Goal: Check status: Check status

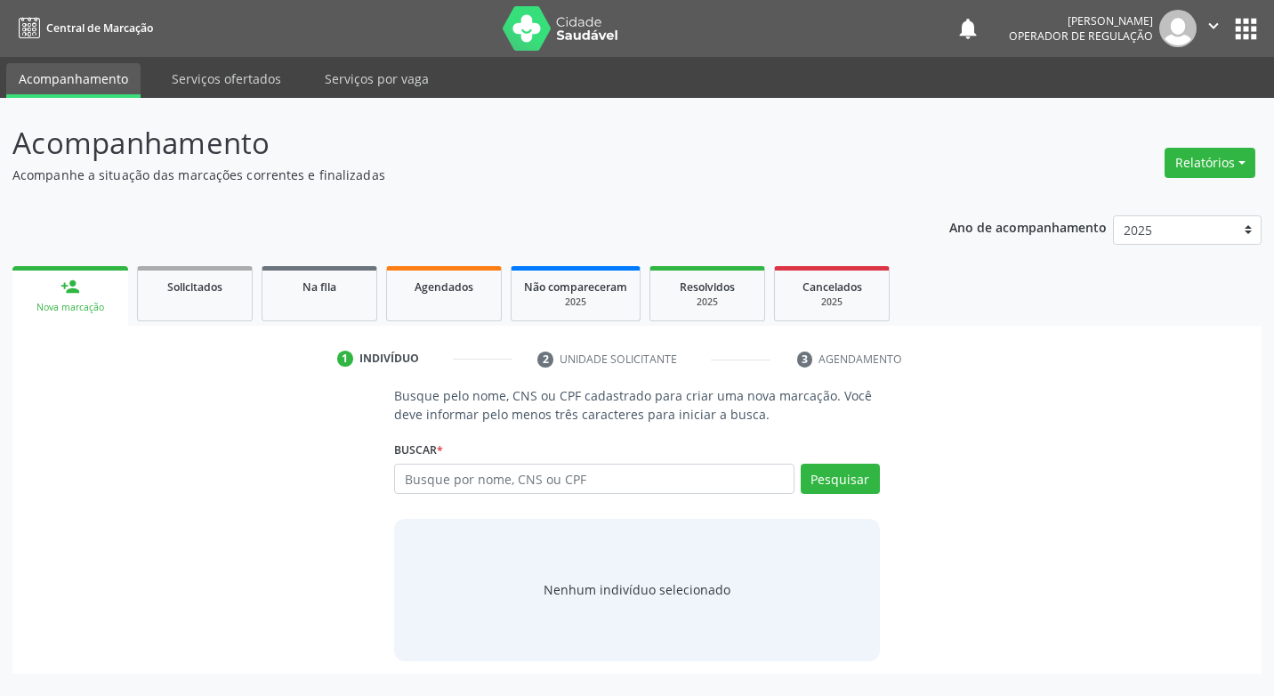
click at [695, 487] on input "text" at bounding box center [594, 479] width 400 height 30
type input "708602002252682"
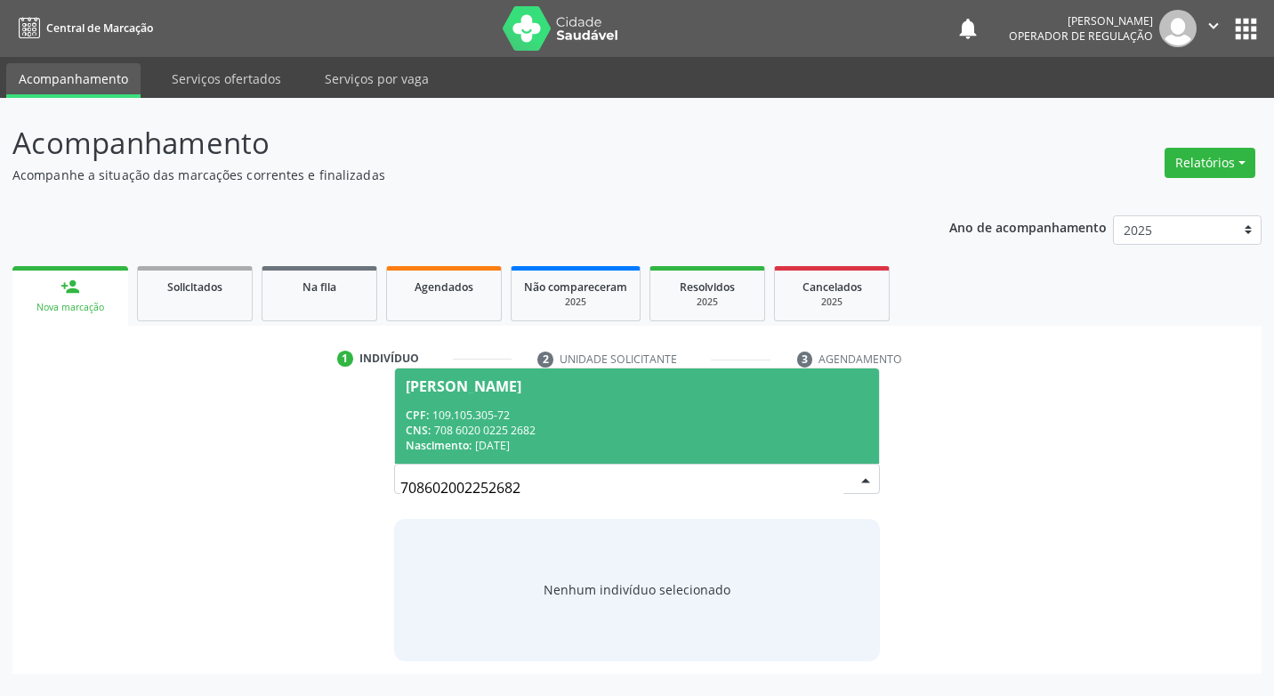
click at [618, 394] on span "[PERSON_NAME] CPF: 109.105.305-72 CNS: 708 6020 0225 2682 Nascimento: [DATE]" at bounding box center [636, 415] width 483 height 95
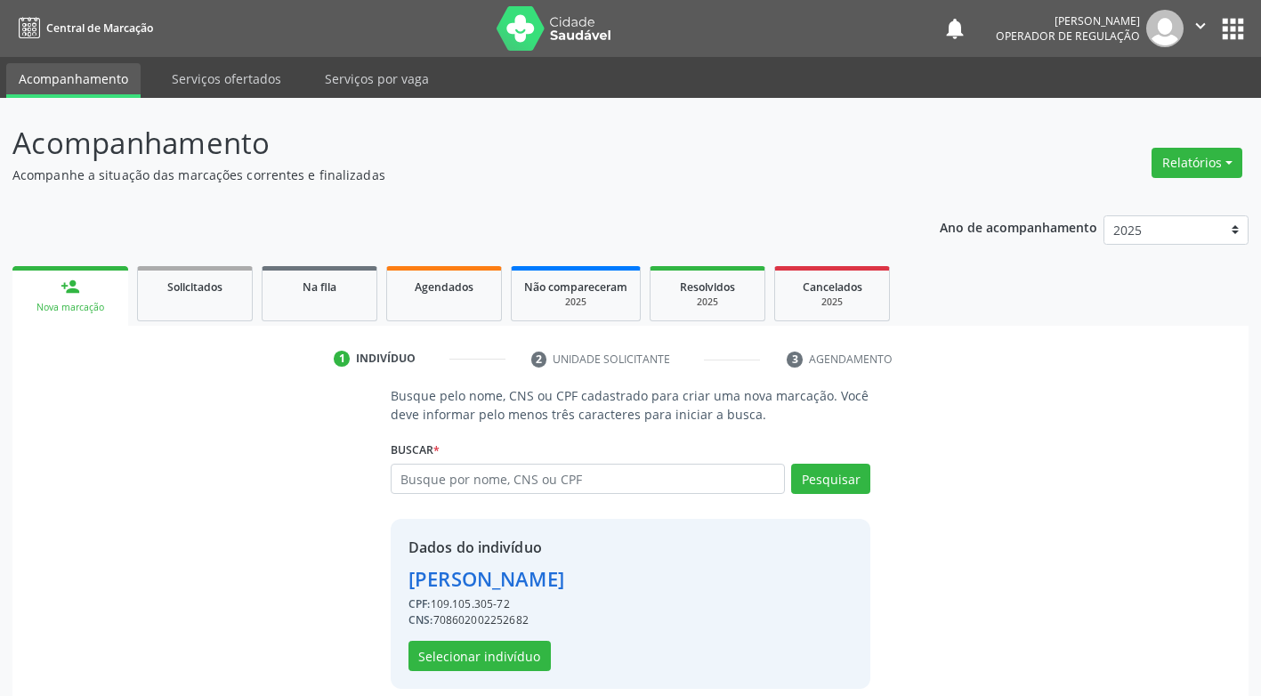
click at [518, 639] on div "Dados do indivíduo [PERSON_NAME] CPF: 109.105.305-72 CNS: 708602002252682 Selec…" at bounding box center [486, 604] width 156 height 134
click at [518, 650] on button "Selecionar indivíduo" at bounding box center [479, 656] width 142 height 30
